Goal: Information Seeking & Learning: Learn about a topic

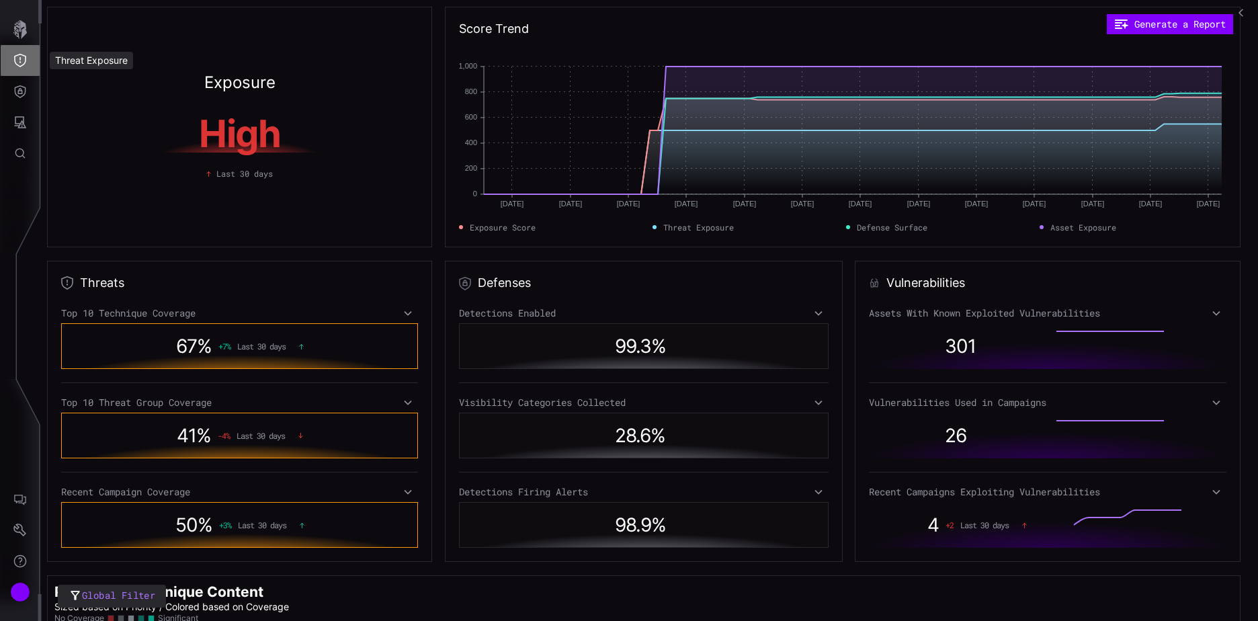
click at [21, 56] on icon "Threat Exposure" at bounding box center [19, 60] width 13 height 13
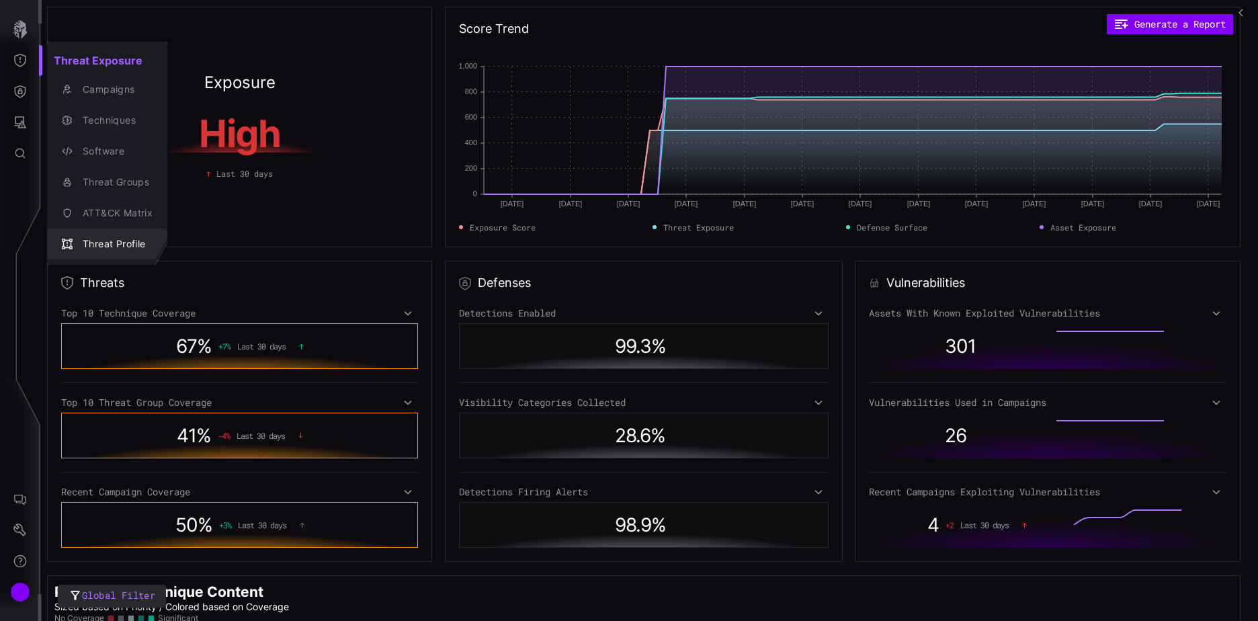
click at [120, 241] on div "Threat Profile" at bounding box center [114, 244] width 77 height 17
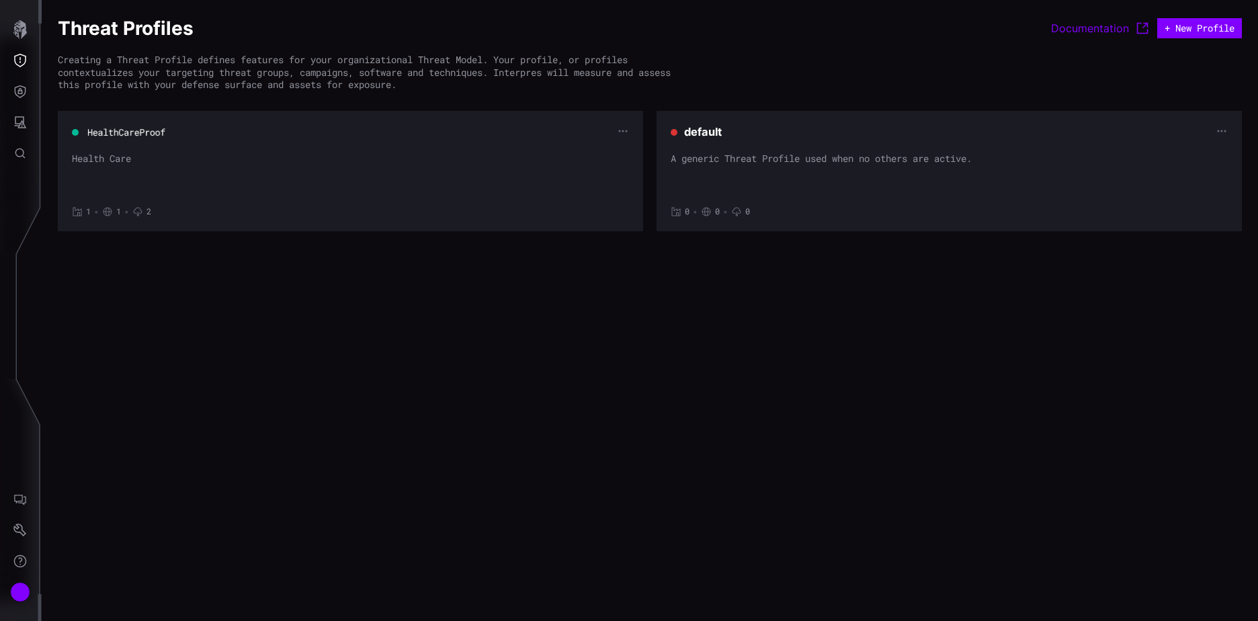
click at [148, 132] on button "HealthCareProof" at bounding box center [126, 132] width 79 height 13
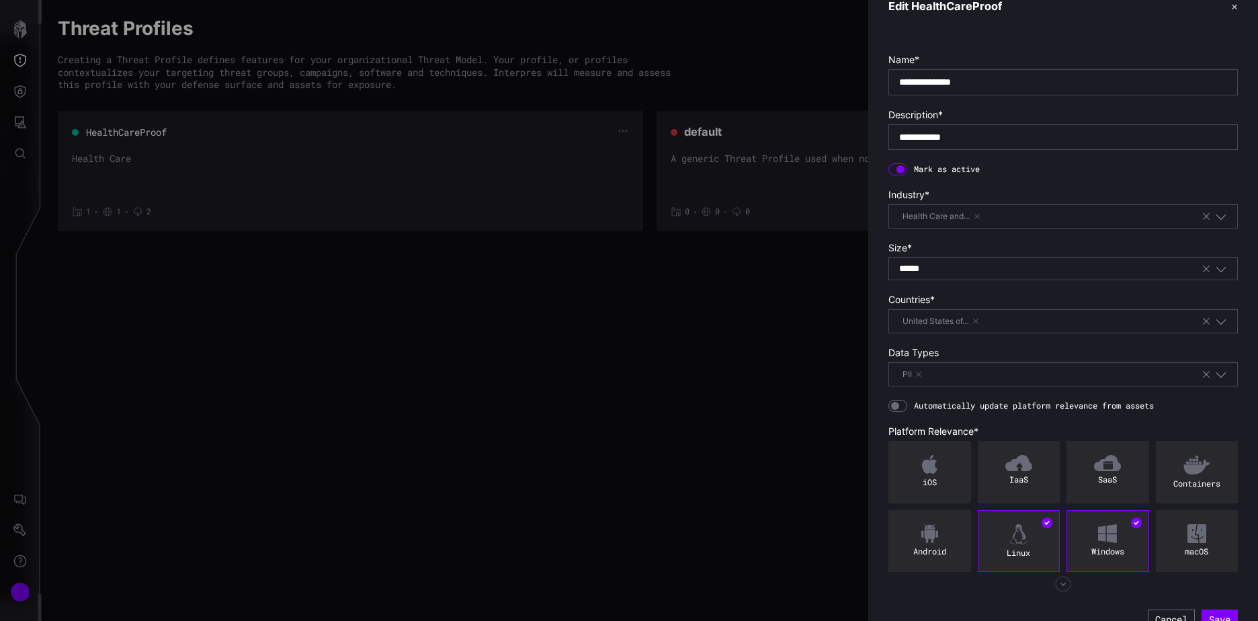
scroll to position [36, 0]
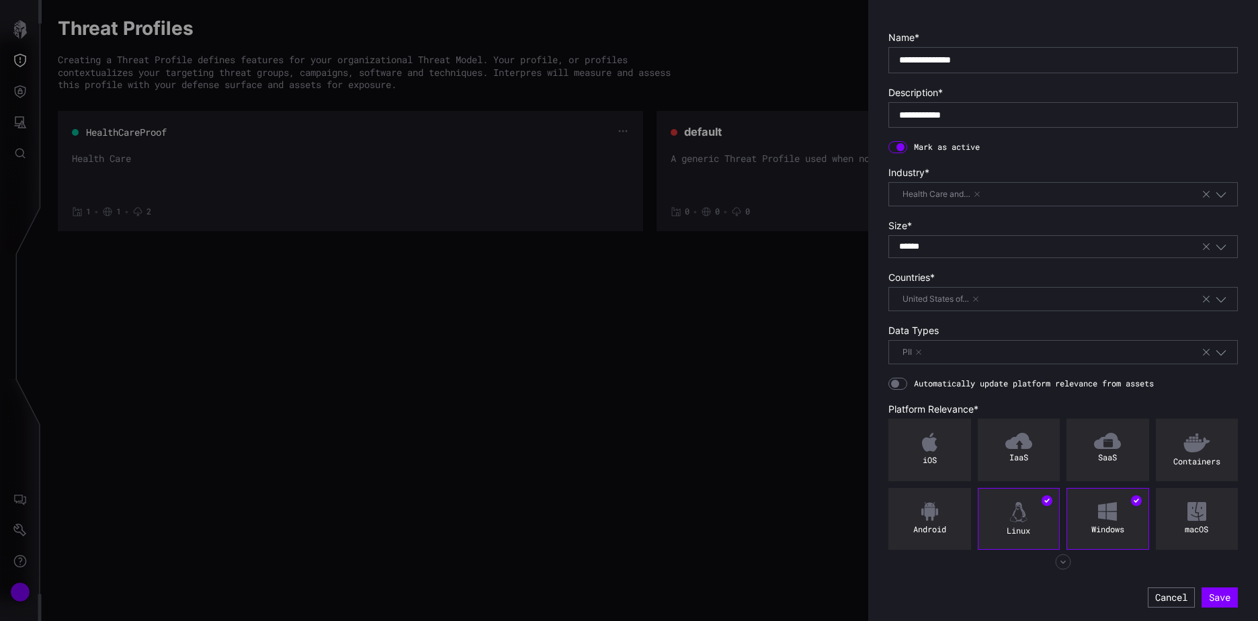
click at [1059, 564] on icon "button" at bounding box center [1063, 562] width 16 height 16
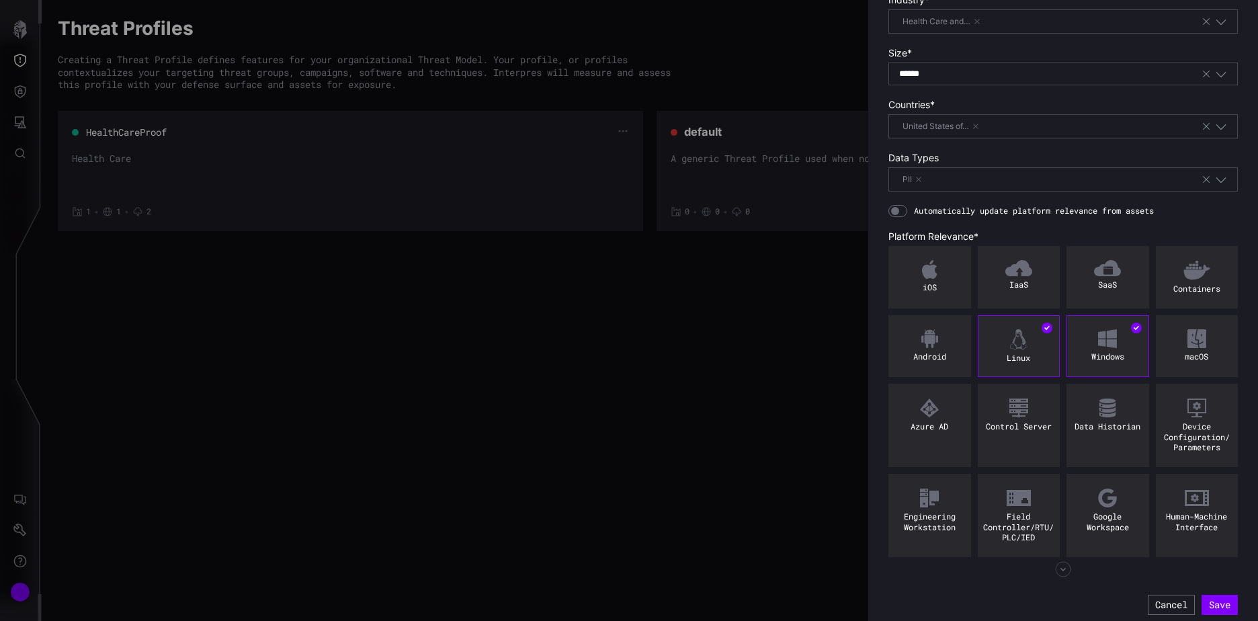
scroll to position [216, 0]
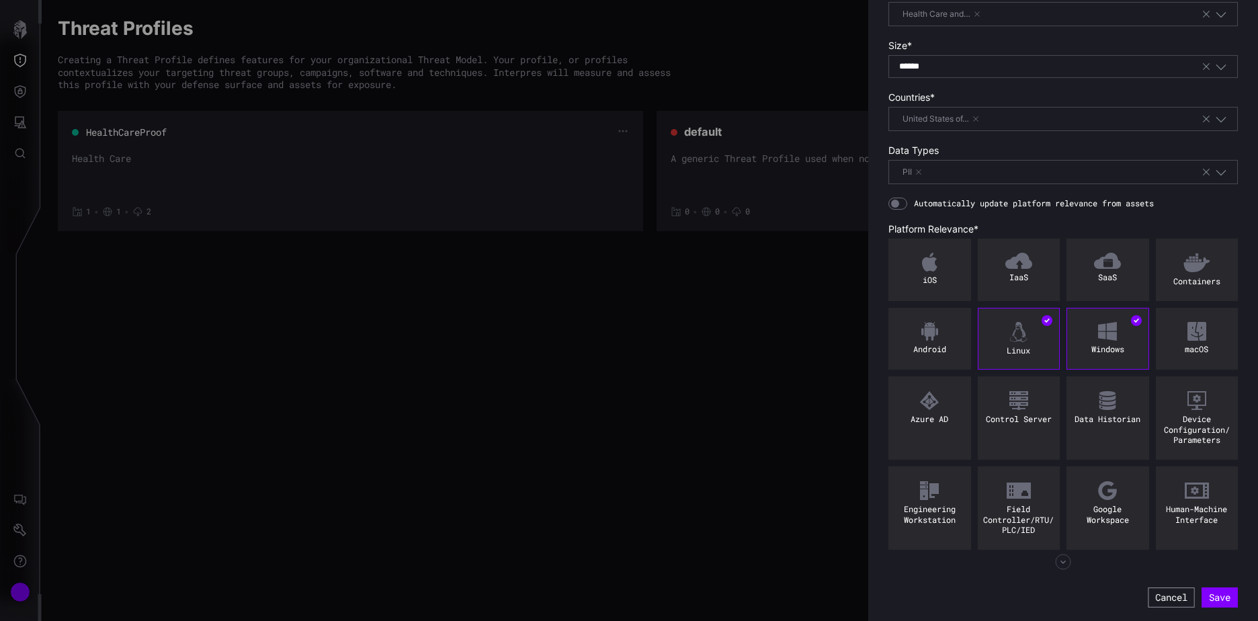
click at [1162, 598] on button "Cancel" at bounding box center [1171, 597] width 46 height 20
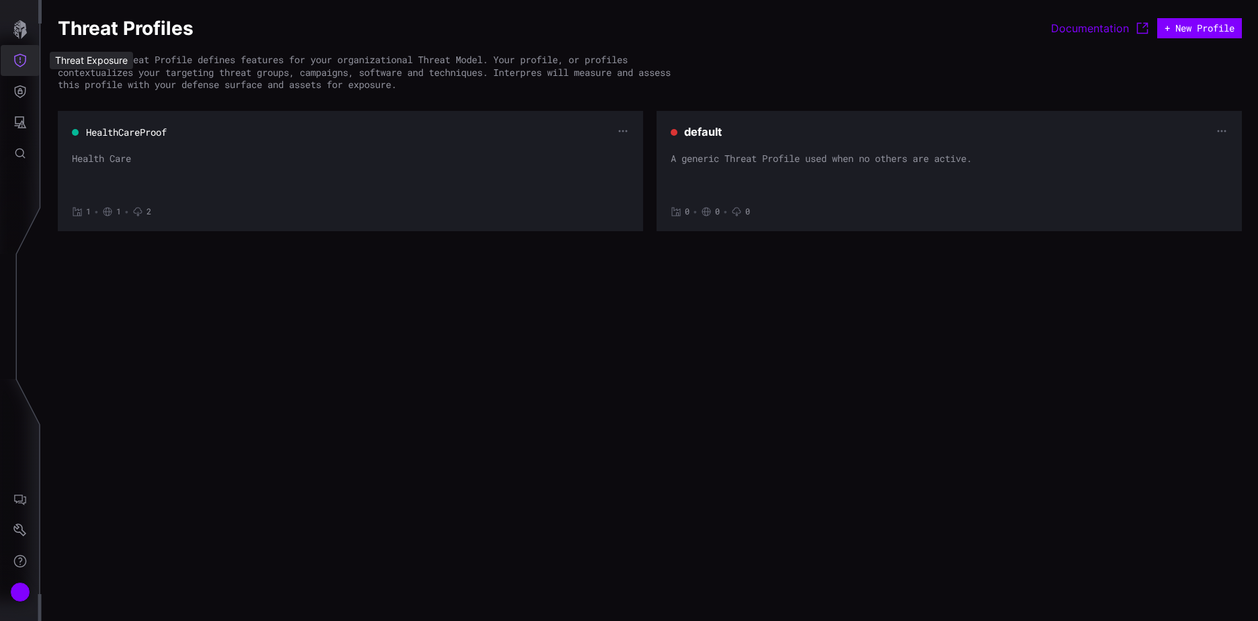
click at [20, 58] on icon "Threat Exposure" at bounding box center [20, 60] width 12 height 13
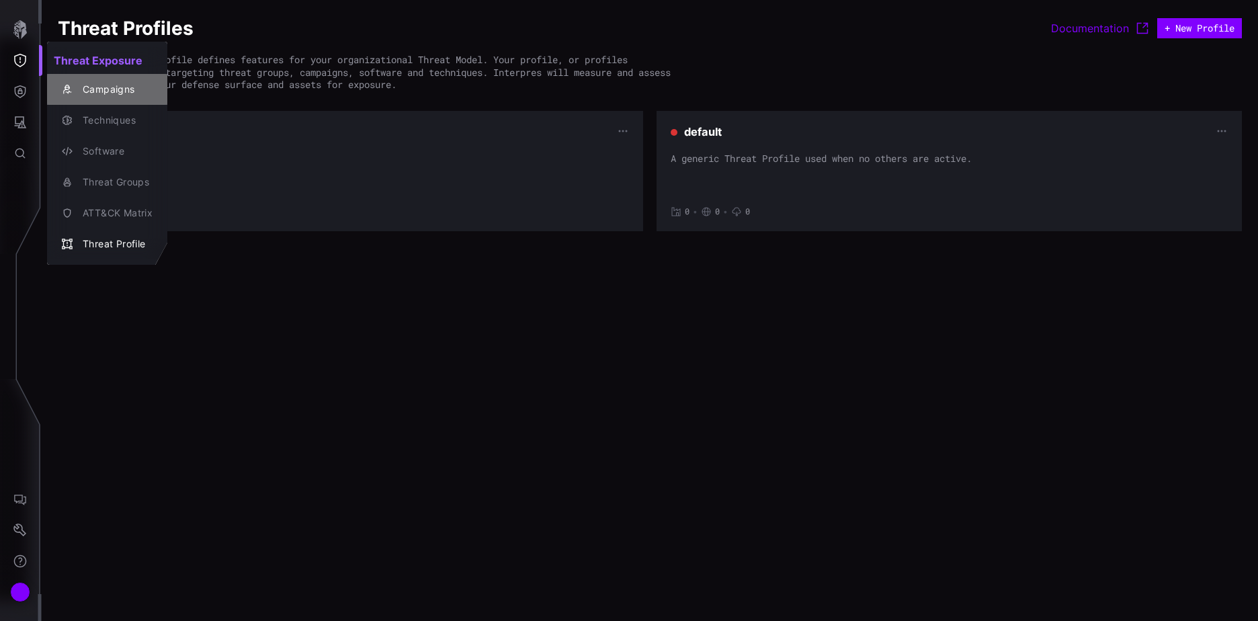
click at [115, 89] on div "Campaigns" at bounding box center [114, 89] width 77 height 17
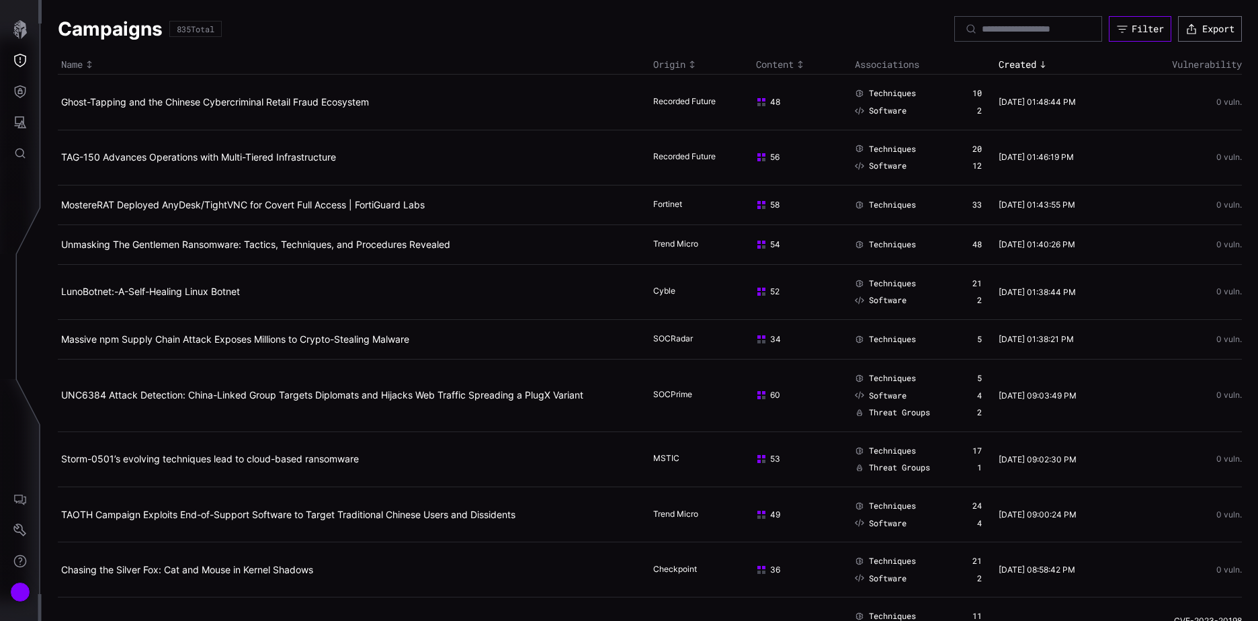
click at [1141, 29] on div "Filter" at bounding box center [1147, 29] width 32 height 12
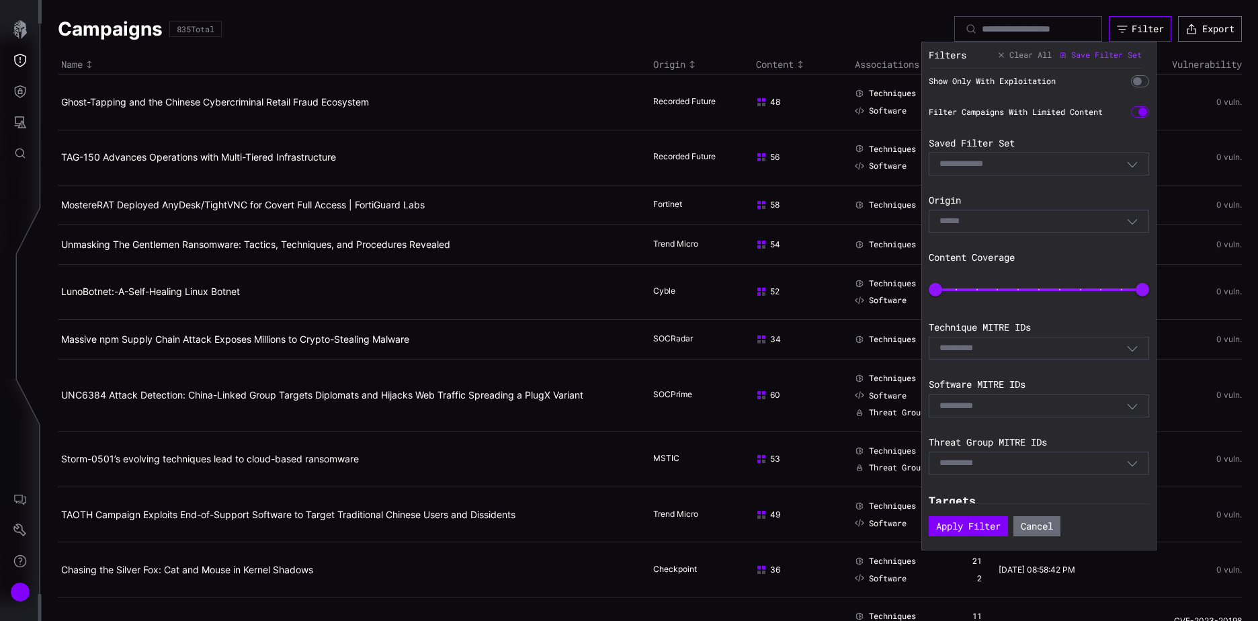
scroll to position [157, 0]
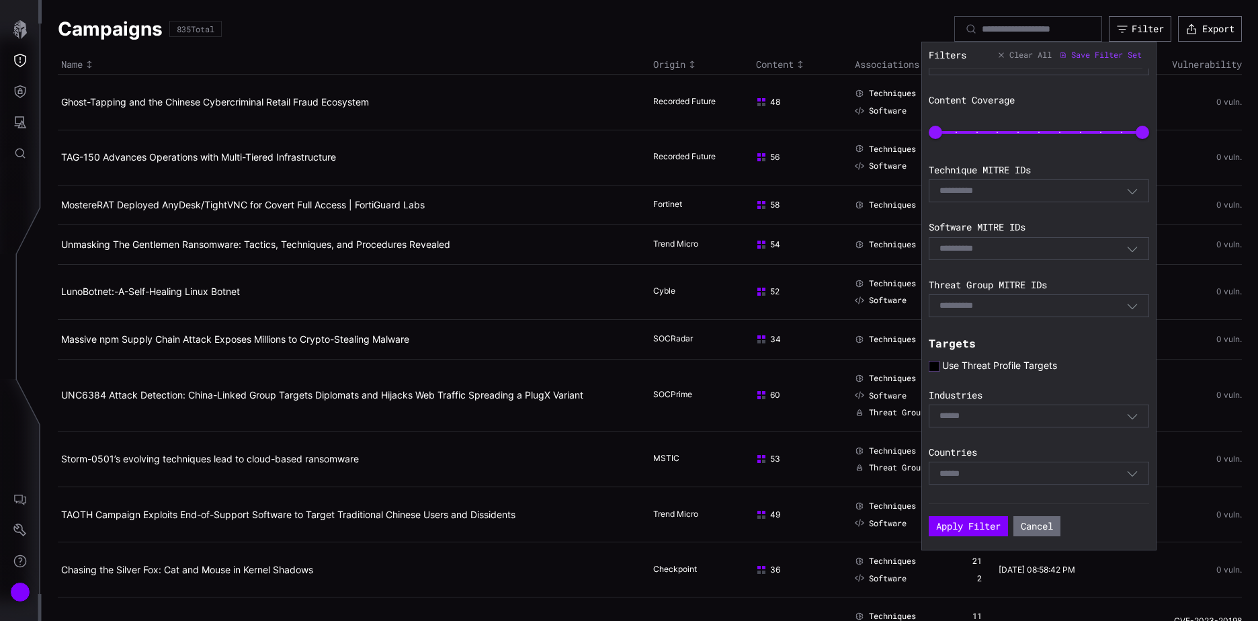
click at [935, 363] on icon at bounding box center [933, 366] width 11 height 11
click at [974, 522] on button "Apply Filter" at bounding box center [967, 526] width 79 height 20
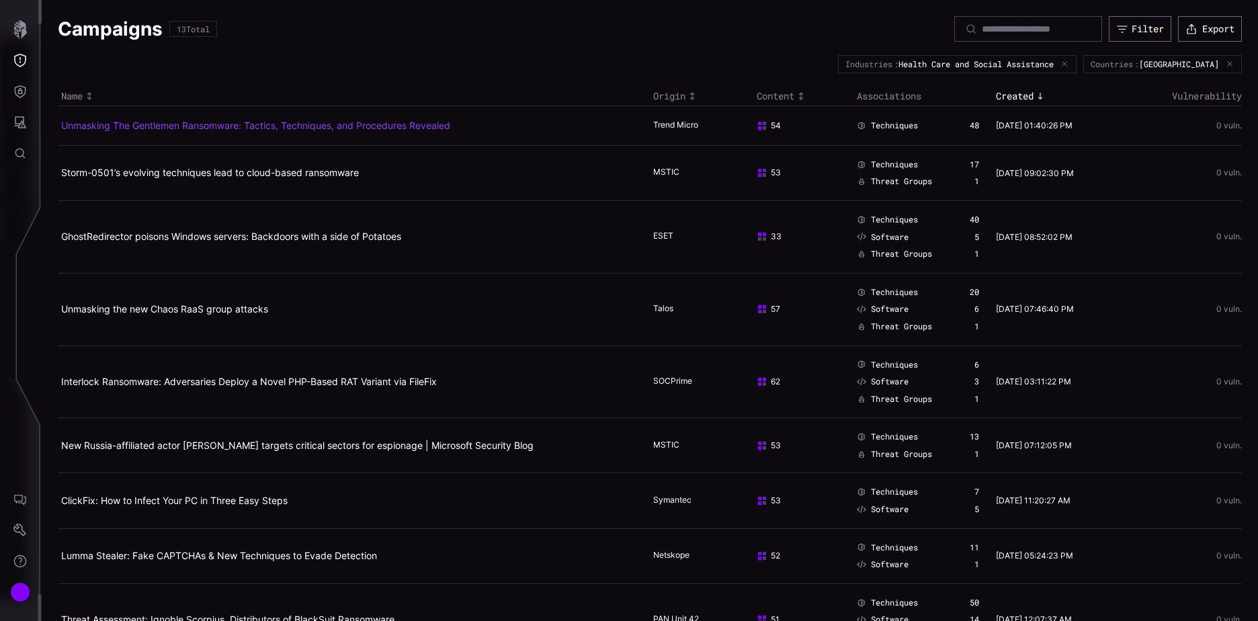
click at [339, 127] on link "Unmasking The Gentlemen Ransomware: Tactics, Techniques, and Procedures Revealed" at bounding box center [255, 125] width 389 height 11
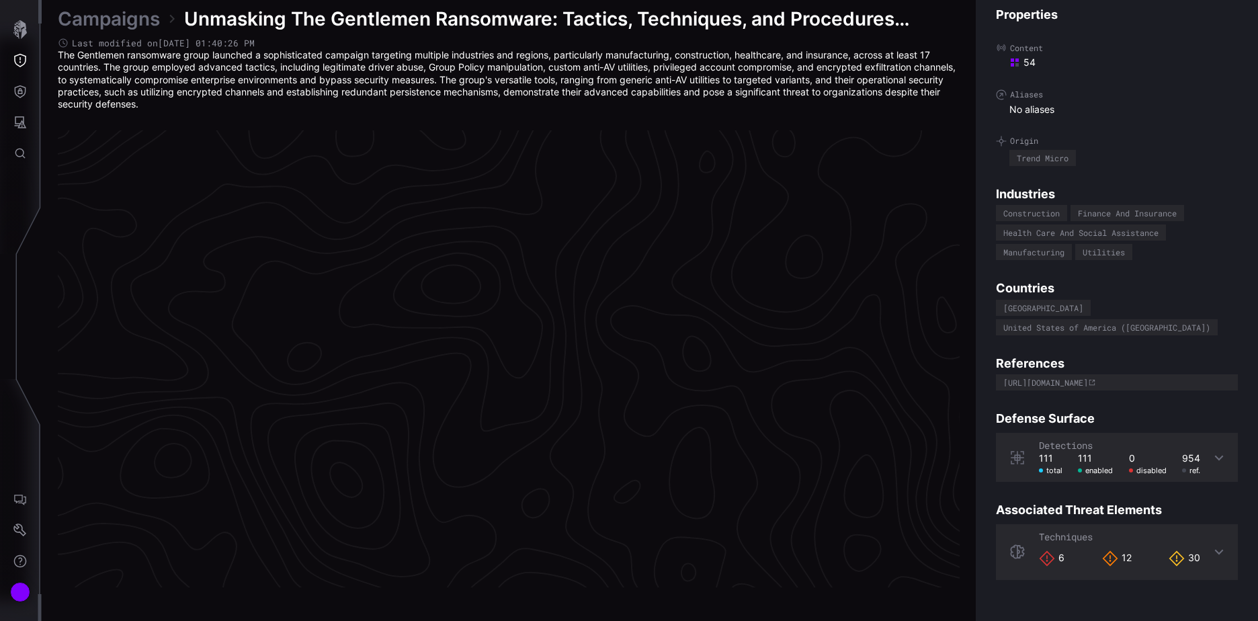
scroll to position [2800, 562]
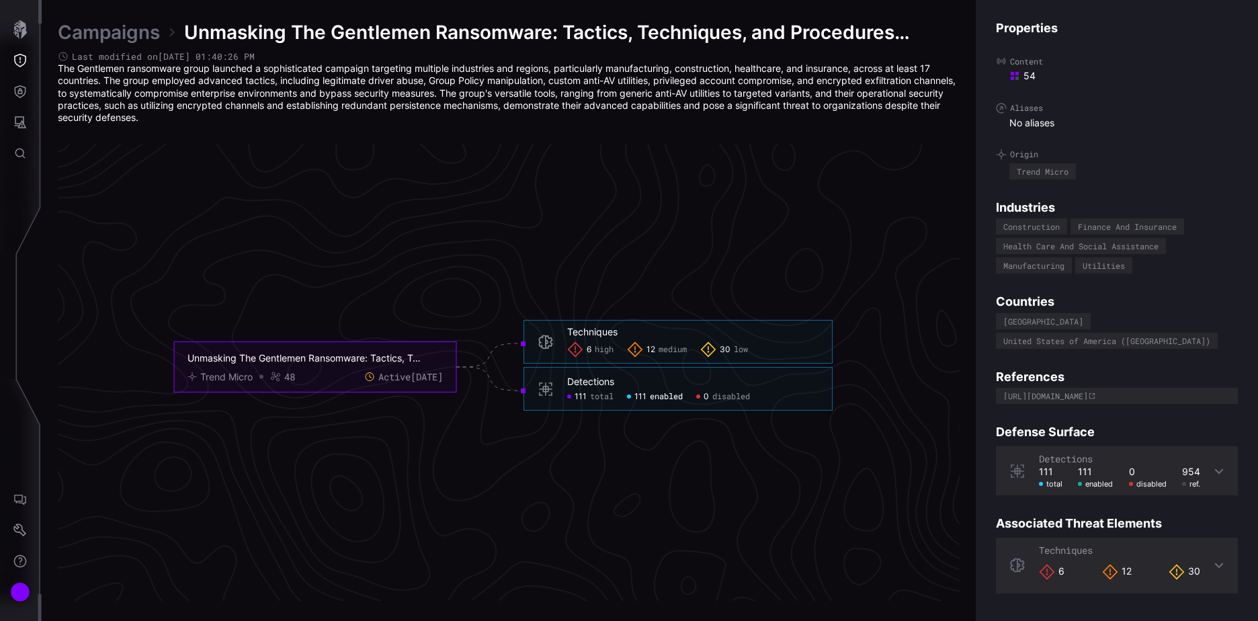
click at [656, 396] on span "enabled" at bounding box center [666, 397] width 33 height 11
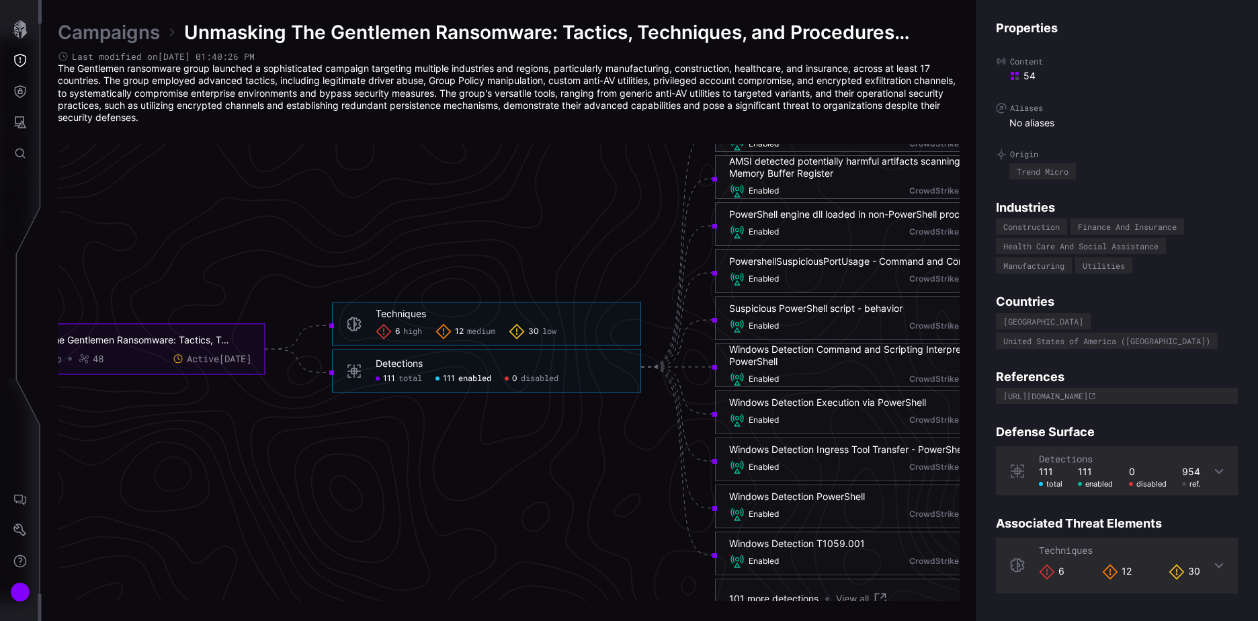
drag, startPoint x: 525, startPoint y: 378, endPoint x: 570, endPoint y: 381, distance: 45.8
click at [570, 381] on div "111 total 111 enabled 0 disabled" at bounding box center [501, 379] width 251 height 11
click at [21, 129] on button "Attack Surface" at bounding box center [20, 122] width 39 height 31
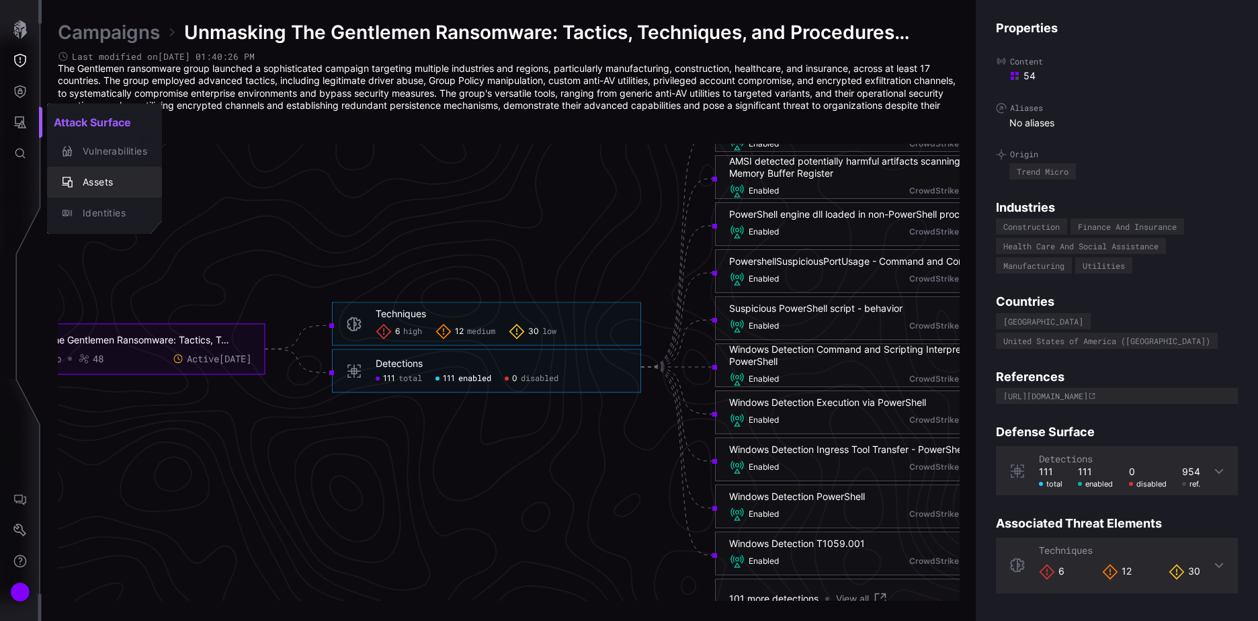
click at [107, 182] on div "Assets" at bounding box center [111, 182] width 71 height 17
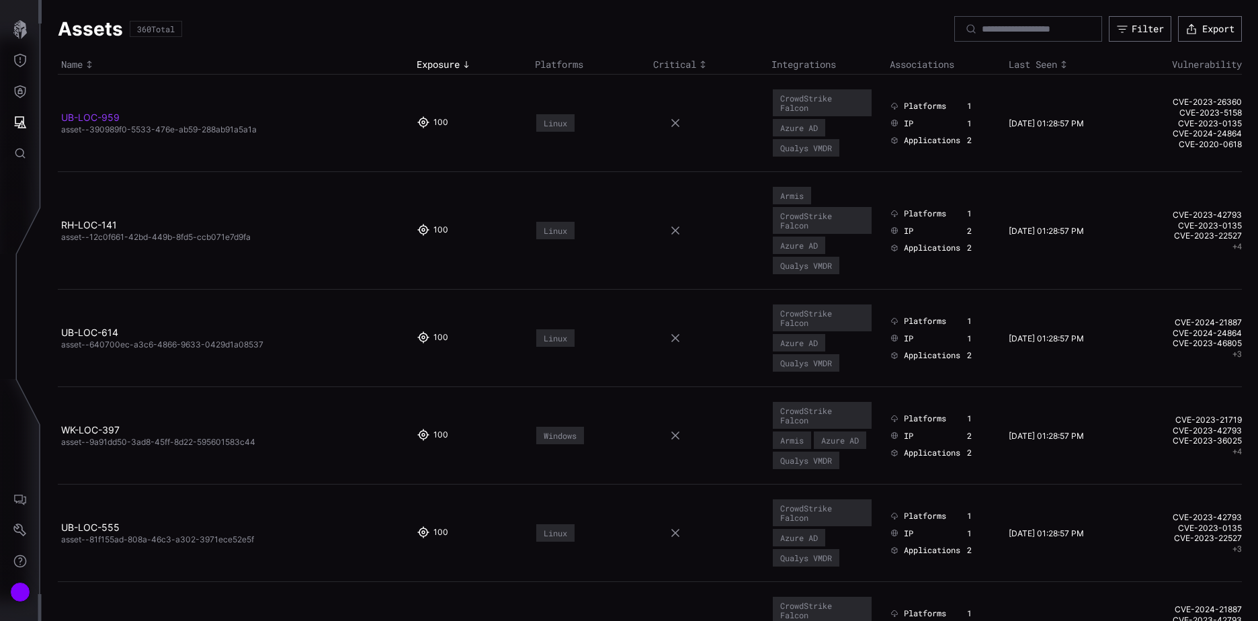
click at [100, 114] on link "UB-LOC-959" at bounding box center [90, 117] width 58 height 11
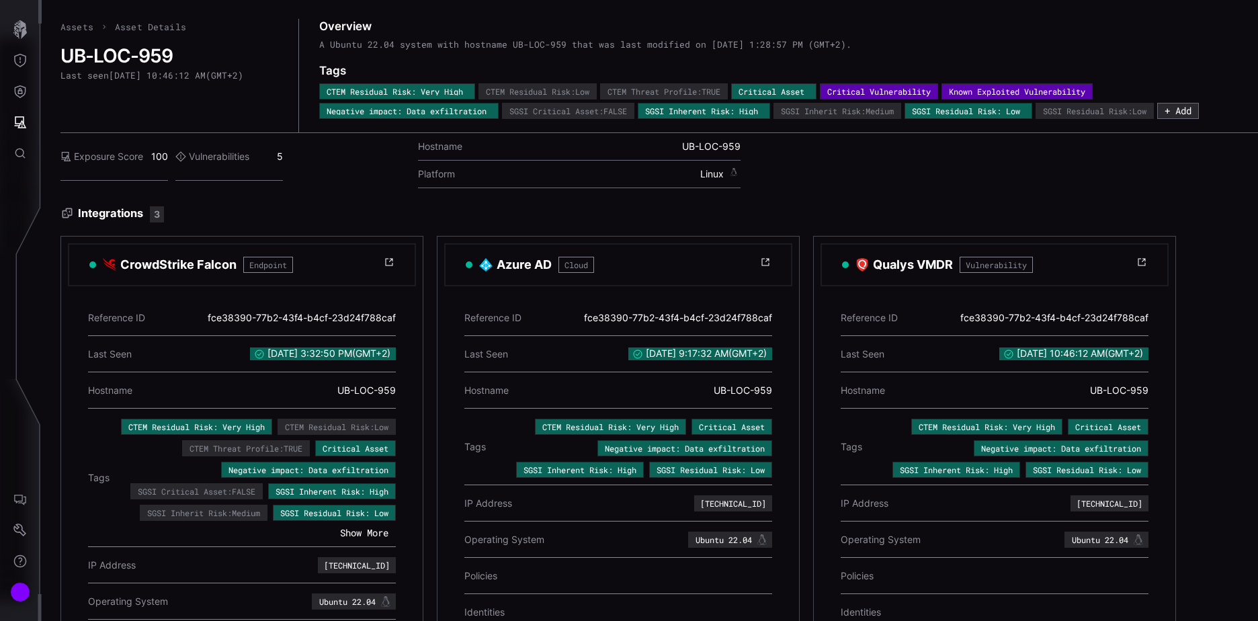
click at [78, 26] on link "Assets" at bounding box center [76, 27] width 33 height 12
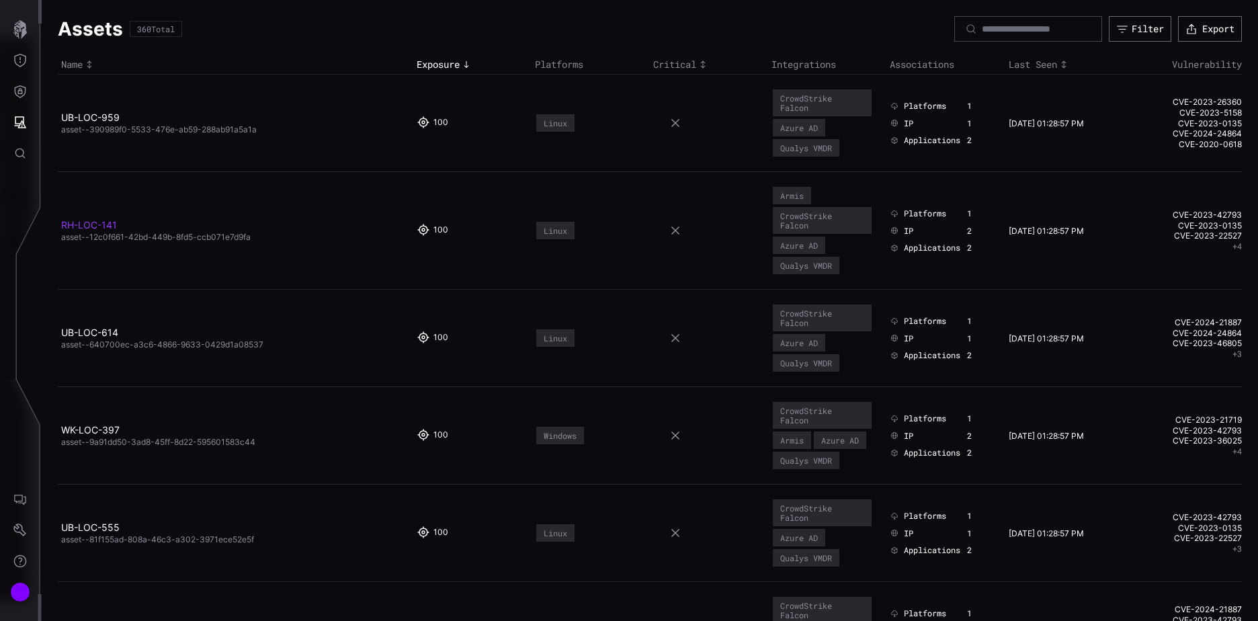
click at [96, 224] on link "RH-LOC-141" at bounding box center [89, 224] width 56 height 11
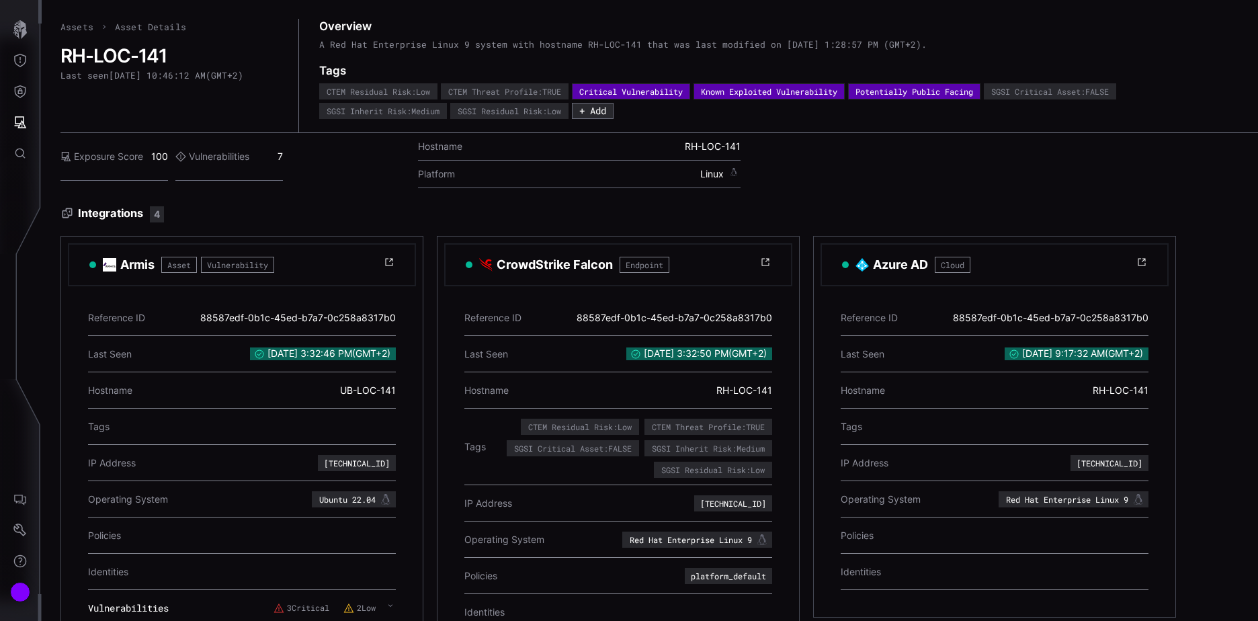
click at [75, 27] on link "Assets" at bounding box center [76, 27] width 33 height 12
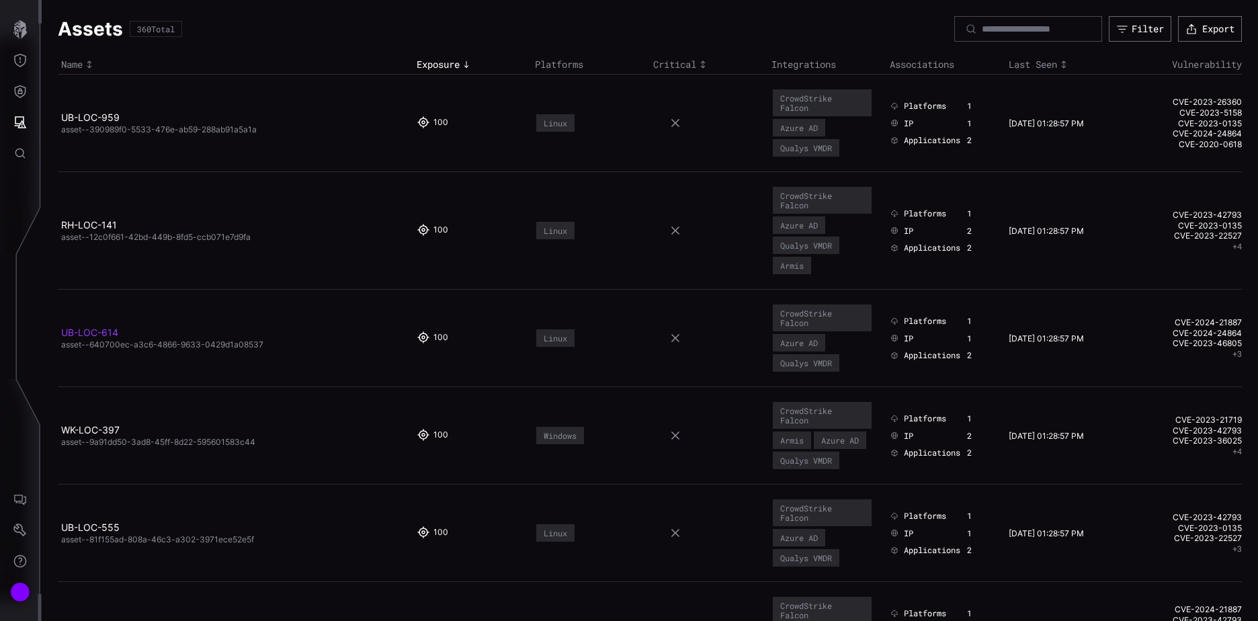
click at [86, 330] on link "UB-LOC-614" at bounding box center [89, 332] width 57 height 11
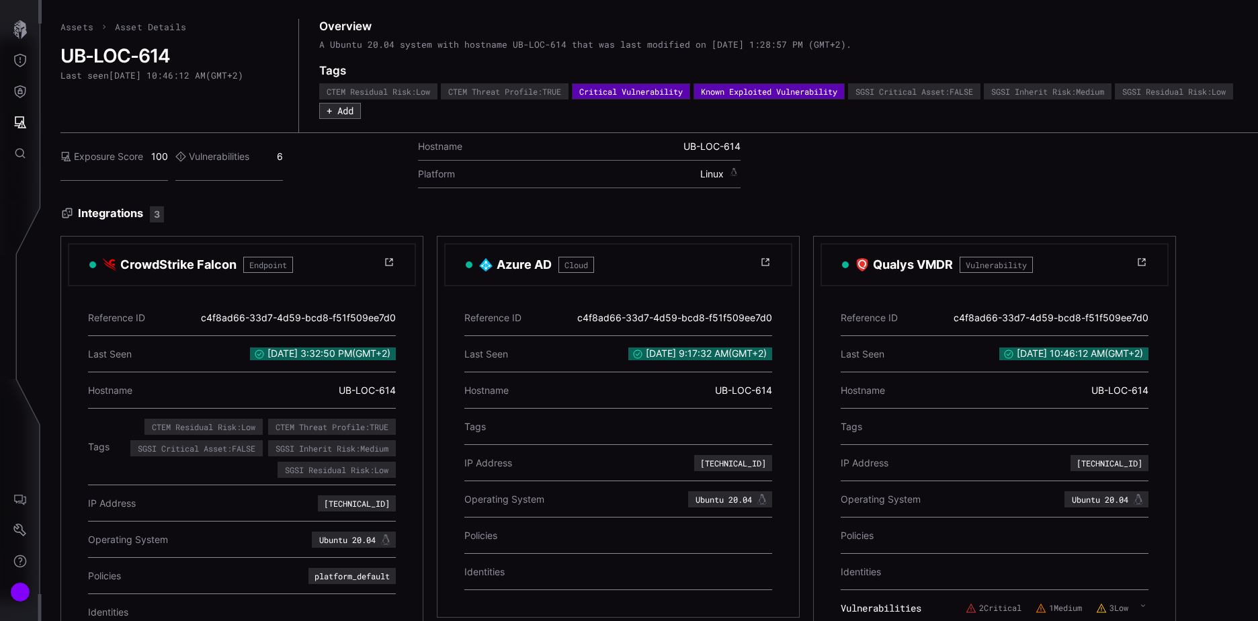
click at [81, 26] on link "Assets" at bounding box center [76, 27] width 33 height 12
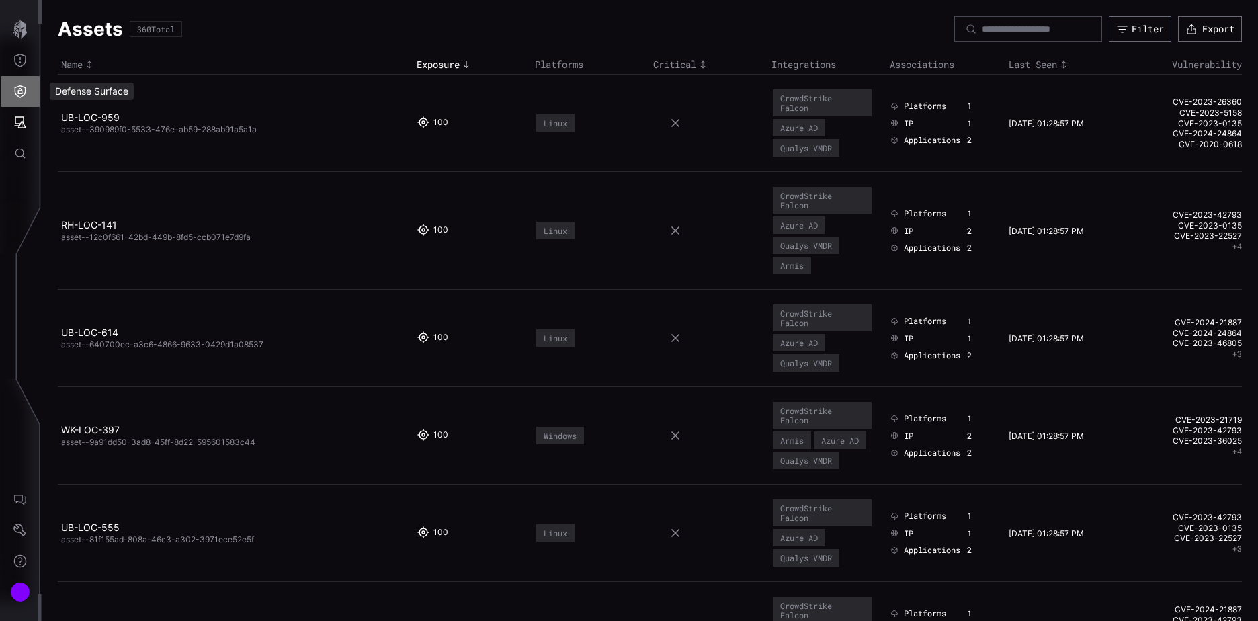
click at [18, 89] on icon "Defense Surface" at bounding box center [19, 91] width 13 height 13
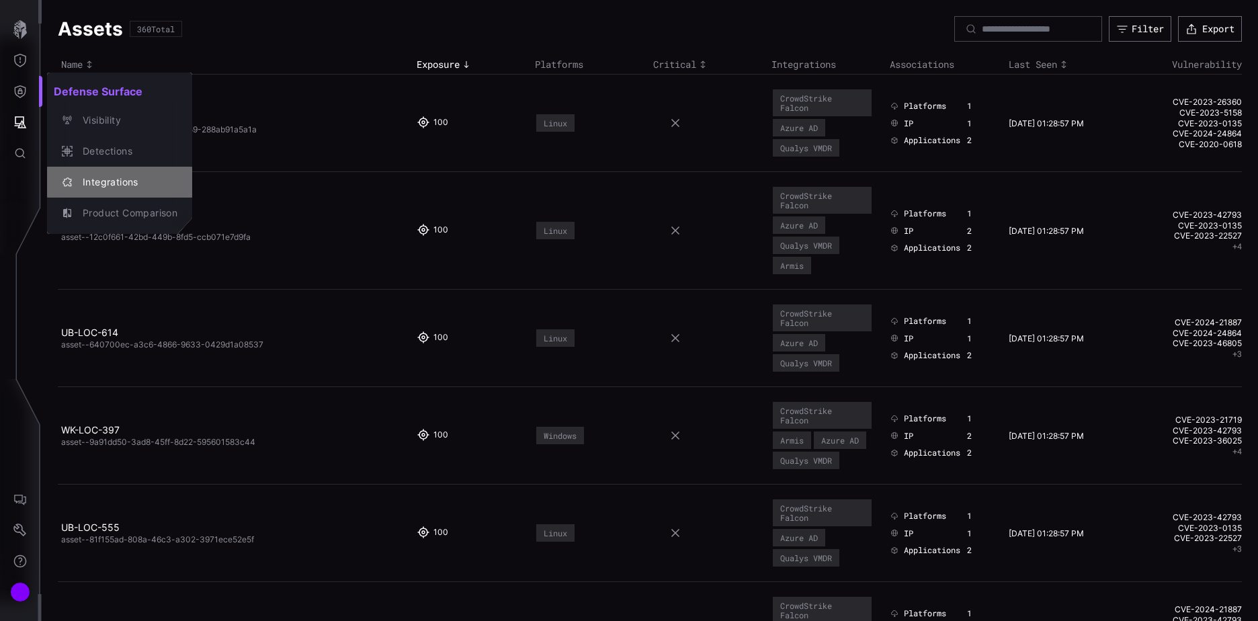
click at [145, 185] on div "Integrations" at bounding box center [126, 182] width 101 height 17
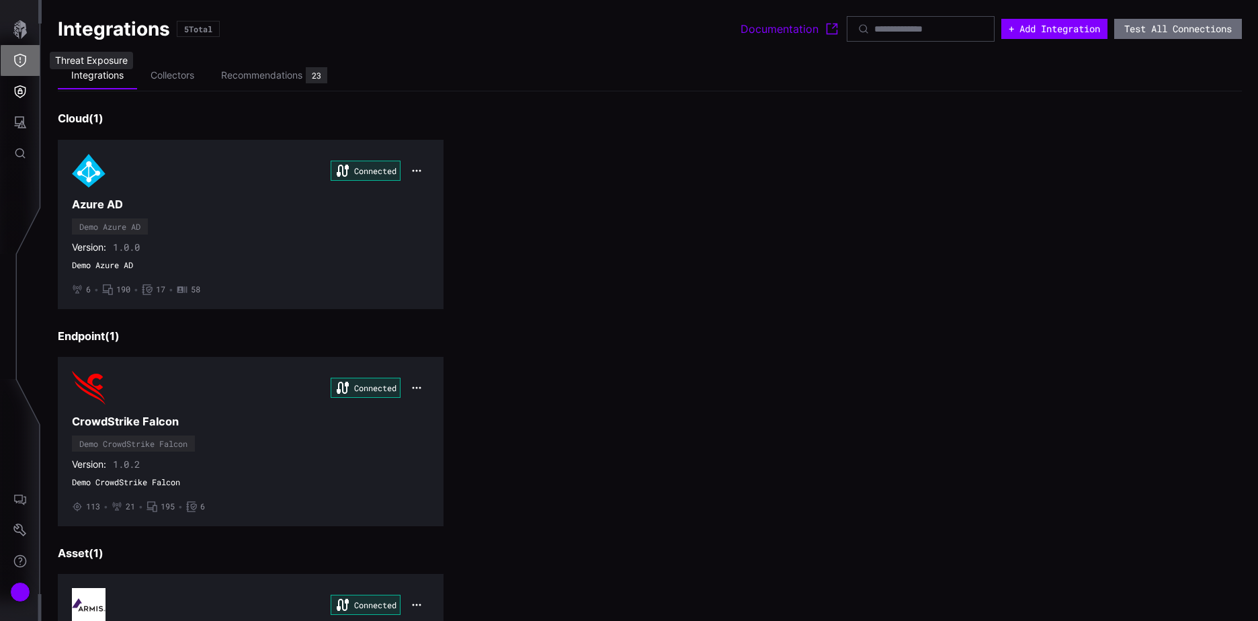
click at [21, 60] on icon "Threat Exposure" at bounding box center [19, 60] width 13 height 13
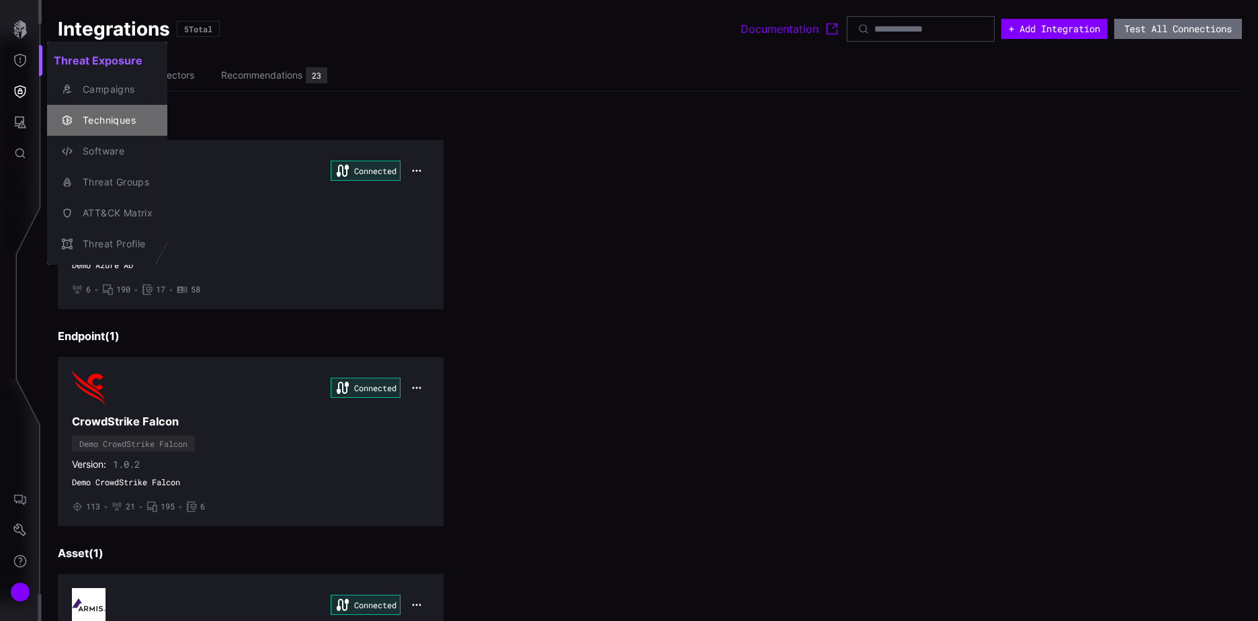
click at [136, 119] on div "Techniques" at bounding box center [114, 120] width 77 height 17
